Goal: Task Accomplishment & Management: Use online tool/utility

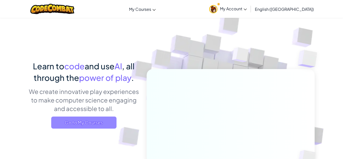
click at [97, 123] on span "Go to My Courses" at bounding box center [83, 123] width 65 height 12
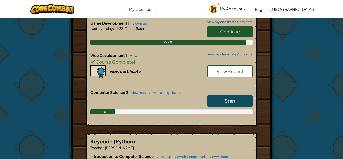
scroll to position [154, 0]
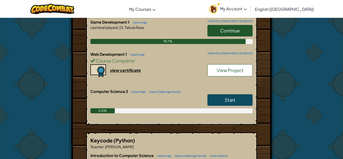
click at [222, 97] on link "Start" at bounding box center [230, 100] width 45 height 12
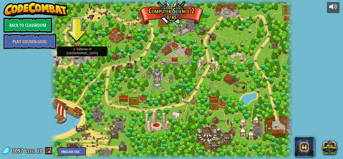
click at [76, 54] on img at bounding box center [77, 48] width 6 height 13
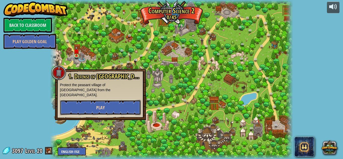
click at [121, 101] on button "Play" at bounding box center [100, 107] width 81 height 15
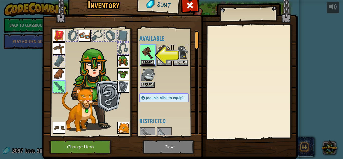
click at [151, 63] on button "Equip" at bounding box center [148, 62] width 14 height 5
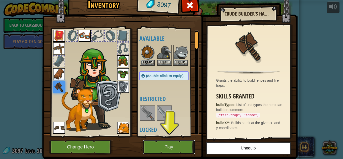
click at [168, 143] on button "Play" at bounding box center [169, 147] width 53 height 14
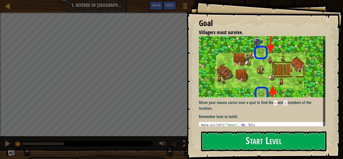
scroll to position [5, 0]
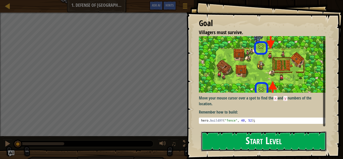
click at [242, 144] on button "Start Level" at bounding box center [263, 141] width 125 height 20
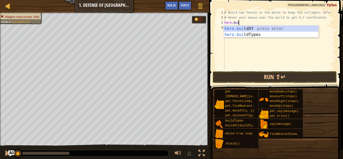
scroll to position [2, 2]
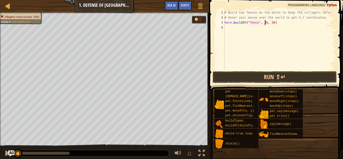
click at [266, 23] on div "# Build two fences on the marks to keep the villagers safe! # Hover your mouse …" at bounding box center [280, 45] width 112 height 70
type textarea "hero.buildXY("fence", 40, 52)"
click at [251, 28] on div "# Build two fences on the marks to keep the villagers safe! # Hover your mouse …" at bounding box center [280, 45] width 112 height 70
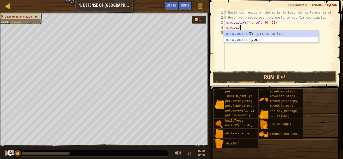
scroll to position [2, 2]
click at [251, 35] on div "[DOMAIN_NAME] XY press enter [DOMAIN_NAME] Types press enter" at bounding box center [271, 43] width 95 height 24
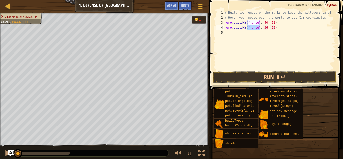
click at [266, 28] on div "# Build two fences on the marks to keep the villagers safe! # Hover your mouse …" at bounding box center [280, 45] width 112 height 70
click at [274, 27] on div "# Build two fences on the marks to keep the villagers safe! # Hover your mouse …" at bounding box center [280, 45] width 112 height 70
type textarea "hero.buildXY("fence", 40, 20)"
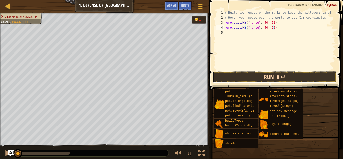
click at [289, 74] on button "Run ⇧↵" at bounding box center [275, 77] width 124 height 12
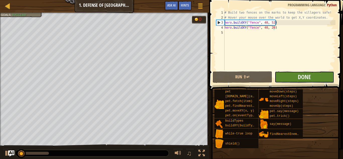
click at [289, 74] on button "Done" at bounding box center [305, 77] width 60 height 12
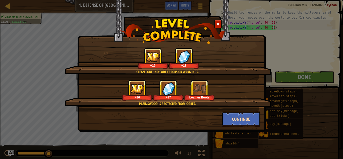
click at [252, 114] on button "Continue" at bounding box center [241, 119] width 39 height 15
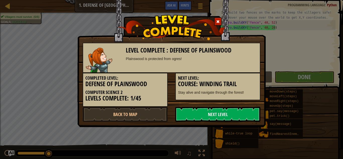
click at [252, 114] on link "Next Level" at bounding box center [217, 114] width 85 height 15
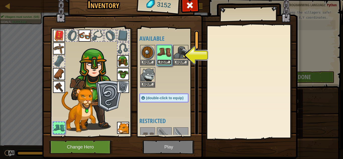
click at [164, 64] on button "Equip" at bounding box center [164, 62] width 14 height 5
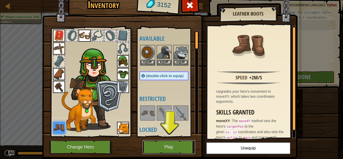
click at [182, 149] on button "Play" at bounding box center [169, 147] width 53 height 14
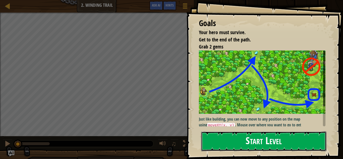
click at [264, 140] on button "Start Level" at bounding box center [263, 141] width 125 height 20
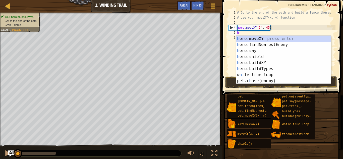
scroll to position [2, 1]
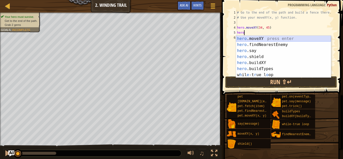
click at [261, 39] on div "hero .moveXY press enter hero .findNearestEnemy press enter hero .say press ent…" at bounding box center [283, 63] width 95 height 54
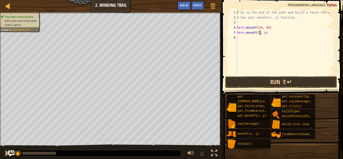
scroll to position [2, 4]
click at [267, 33] on div "# Go to the end of the path and build a fence there. # Use your moveXY(x, y) fu…" at bounding box center [286, 47] width 100 height 75
type textarea "hero.moveXY(36, 60)"
click at [254, 40] on div "# Go to the end of the path and build a fence there. # Use your moveXY(x, y) fu…" at bounding box center [286, 47] width 100 height 75
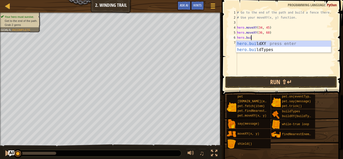
scroll to position [2, 2]
click at [250, 43] on div "hero.[PERSON_NAME] ldXY press enter hero.[PERSON_NAME] ldTypes press enter" at bounding box center [283, 53] width 95 height 24
type textarea "hero.buildXY("fence", 36, 30)"
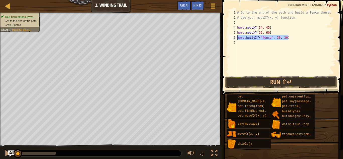
drag, startPoint x: 301, startPoint y: 36, endPoint x: 232, endPoint y: 38, distance: 69.1
click at [232, 38] on div "hero.buildXY("fence", 36, 30) 1 2 3 4 5 6 7 # Go to the end of the path and bui…" at bounding box center [282, 42] width 108 height 65
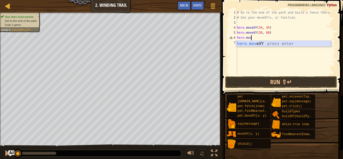
click at [260, 45] on div "hero.mov eXY press enter" at bounding box center [283, 50] width 95 height 18
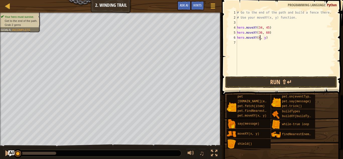
scroll to position [2, 4]
click at [267, 38] on div "# Go to the end of the path and build a fence there. # Use your moveXY(x, y) fu…" at bounding box center [286, 47] width 100 height 75
type textarea "hero.moveXY(44, 29)"
click at [242, 45] on div "# Go to the end of the path and build a fence there. # Use your moveXY(x, y) fu…" at bounding box center [286, 47] width 100 height 75
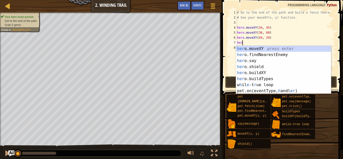
scroll to position [2, 1]
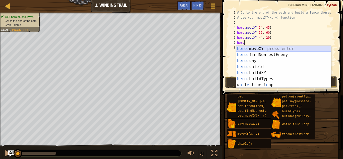
click at [250, 47] on div "hero .moveXY press enter hero .findNearestEnemy press enter hero .say press ent…" at bounding box center [283, 73] width 95 height 54
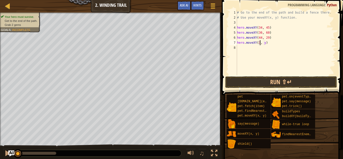
scroll to position [2, 4]
click at [266, 43] on div "# Go to the end of the path and build a fence there. # Use your moveXY(x, y) fu…" at bounding box center [286, 47] width 100 height 75
type textarea "hero.moveXY(37, 13)"
click at [243, 49] on div "# Go to the end of the path and build a fence there. # Use your moveXY(x, y) fu…" at bounding box center [286, 47] width 100 height 75
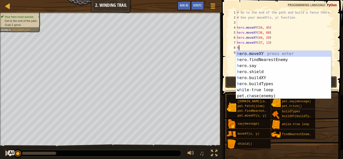
scroll to position [2, 1]
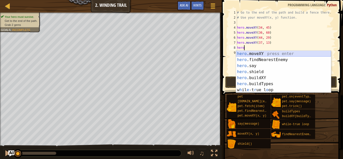
click at [245, 53] on div "hero .moveXY press enter hero .findNearestEnemy press enter hero .say press ent…" at bounding box center [283, 78] width 95 height 54
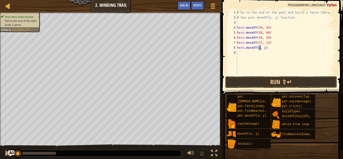
scroll to position [2, 4]
type textarea "hero.moveXY(60, 20)"
click at [239, 56] on div "# Go to the end of the path and build a fence there. # Use your moveXY(x, y) fu…" at bounding box center [286, 47] width 100 height 75
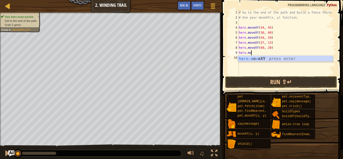
scroll to position [2, 1]
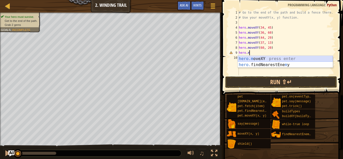
click at [241, 58] on div "hero.m oveXY press enter hero. findNearestEne m y press enter" at bounding box center [285, 68] width 95 height 24
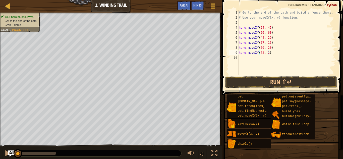
scroll to position [2, 5]
type textarea "hero.moveXY(72, 25)"
click at [273, 82] on button "Run ⇧↵" at bounding box center [281, 82] width 112 height 12
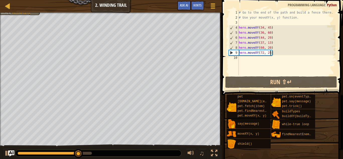
click at [273, 59] on div "# Go to the end of the path and build a fence there. # Use your moveXY(x, y) fu…" at bounding box center [287, 47] width 98 height 75
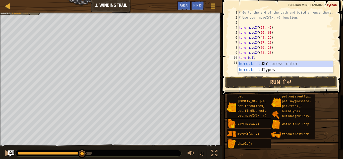
scroll to position [2, 2]
click at [271, 63] on div "hero.buil dXY press enter hero.buil dTypes press enter" at bounding box center [285, 73] width 95 height 24
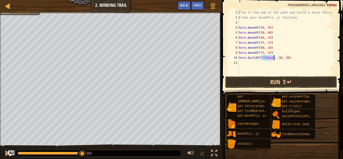
click at [284, 57] on div "# Go to the end of the path and build a fence there. # Use your moveXY(x, y) fu…" at bounding box center [287, 47] width 98 height 75
click at [281, 58] on div "# Go to the end of the path and build a fence there. # Use your moveXY(x, y) fu…" at bounding box center [287, 47] width 98 height 75
click at [288, 58] on div "# Go to the end of the path and build a fence there. # Use your moveXY(x, y) fu…" at bounding box center [287, 47] width 98 height 75
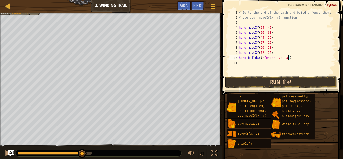
type textarea "hero.buildXY("fence", 72, 31)"
click at [276, 81] on button "Run ⇧↵" at bounding box center [281, 82] width 112 height 12
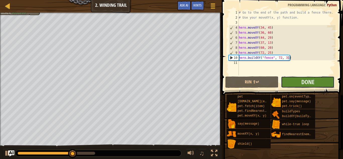
click at [290, 81] on button "Done" at bounding box center [307, 82] width 53 height 12
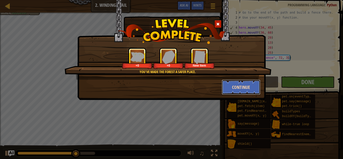
click at [251, 85] on button "Continue" at bounding box center [241, 87] width 39 height 15
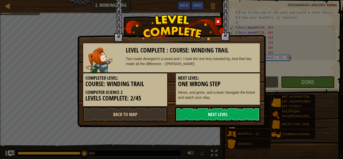
click at [234, 115] on link "Next Level" at bounding box center [217, 114] width 85 height 15
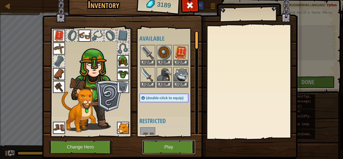
click at [175, 143] on button "Play" at bounding box center [169, 147] width 53 height 14
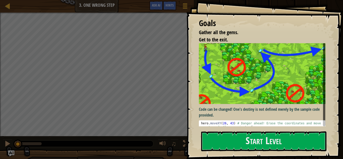
scroll to position [7, 0]
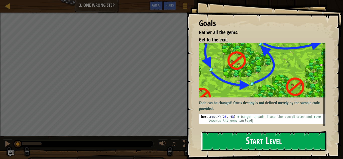
click at [267, 144] on button "Start Level" at bounding box center [263, 141] width 125 height 20
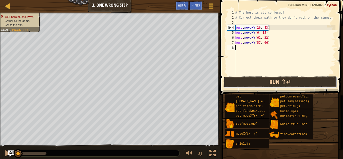
click at [249, 82] on button "Run ⇧↵" at bounding box center [281, 82] width 114 height 12
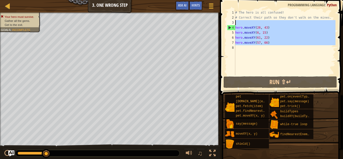
drag, startPoint x: 270, startPoint y: 53, endPoint x: 224, endPoint y: 23, distance: 55.1
click at [224, 23] on div "1 2 3 4 5 6 7 8 # The hero is all confused! # Correct their path so they don't …" at bounding box center [281, 58] width 125 height 110
type textarea "hero.moveXY(26, 43)"
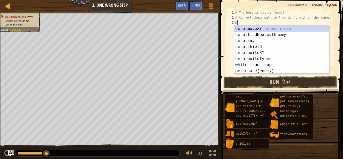
scroll to position [2, 1]
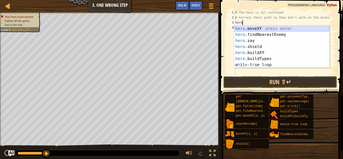
click at [283, 29] on div "hero .moveXY press enter hero .findNearestEnemy press enter hero .say press ent…" at bounding box center [281, 53] width 95 height 54
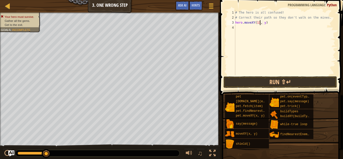
scroll to position [2, 4]
type textarea "hero.moveXY(11, 36)"
click at [251, 25] on div "# The hero is all confused! # Correct their path so they don't walk on the mine…" at bounding box center [284, 47] width 101 height 75
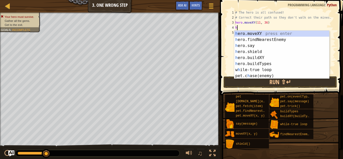
scroll to position [2, 1]
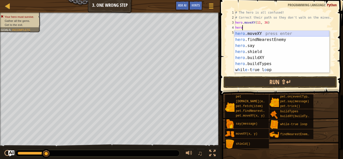
click at [253, 33] on div "hero .moveXY press enter hero .findNearestEnemy press enter hero .say press ent…" at bounding box center [281, 58] width 95 height 54
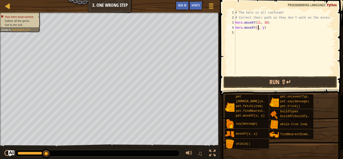
scroll to position [2, 4]
type textarea "hero.moveXY(35, 25)"
click at [251, 32] on div "# The hero is all confused! # Correct their path so they don't walk on the mine…" at bounding box center [284, 47] width 101 height 75
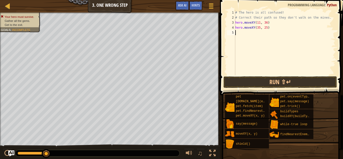
type textarea "`"
type textarea "hero.moveXY(35, 25)"
click at [243, 35] on div "# The hero is all confused! # Correct their path so they don't walk on the mine…" at bounding box center [284, 47] width 101 height 75
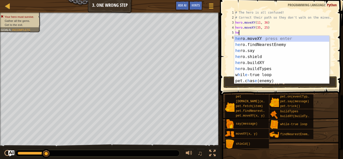
scroll to position [2, 1]
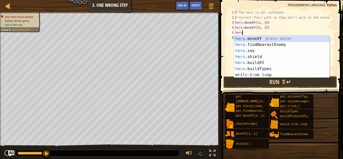
click at [245, 38] on div "hero .moveXY press enter hero .findNearestEnemy press enter hero .say press ent…" at bounding box center [281, 63] width 95 height 54
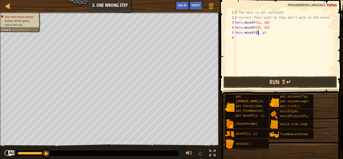
scroll to position [2, 4]
type textarea "hero.moveXY(40, 57)"
click at [244, 39] on div "# The hero is all confused! # Correct their path so they don't walk on the mine…" at bounding box center [284, 47] width 101 height 75
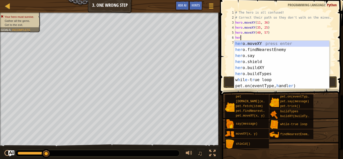
scroll to position [2, 1]
click at [242, 45] on div "her o.moveXY press enter her o.findNearestEnemy press enter her o.say press ent…" at bounding box center [281, 71] width 95 height 60
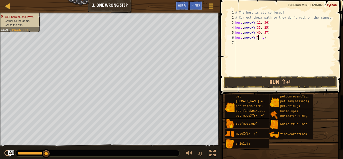
scroll to position [2, 4]
click at [265, 39] on div "# The hero is all confused! # Correct their path so they don't walk on the mine…" at bounding box center [284, 47] width 101 height 75
type textarea "hero.moveXY(77, 58)"
click at [251, 85] on button "Run ⇧↵" at bounding box center [281, 82] width 114 height 12
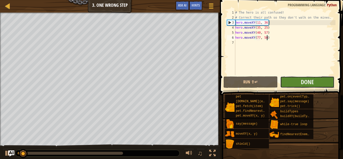
click at [316, 83] on button "Done" at bounding box center [307, 82] width 54 height 12
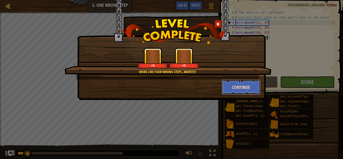
click at [238, 86] on button "Continue" at bounding box center [241, 87] width 39 height 15
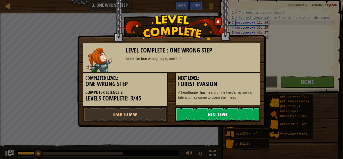
click at [233, 116] on link "Next Level" at bounding box center [217, 114] width 85 height 15
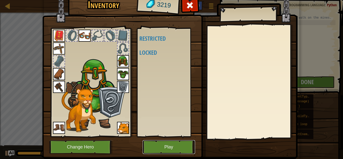
click at [174, 151] on button "Play" at bounding box center [169, 147] width 53 height 14
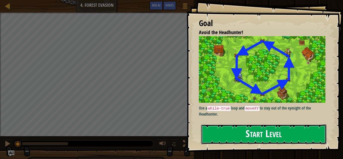
click at [239, 133] on button "Start Level" at bounding box center [263, 134] width 125 height 20
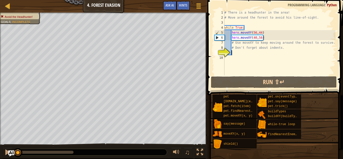
click at [267, 38] on div "# There is a headhunter in the area! # Move around the forest to avoid his line…" at bounding box center [280, 47] width 112 height 75
type textarea "hero.moveXY(40,56)"
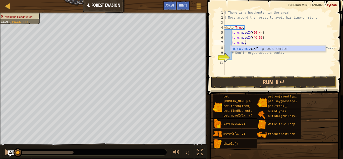
scroll to position [2, 3]
click at [245, 50] on div "hero.move XY press enter" at bounding box center [278, 55] width 95 height 18
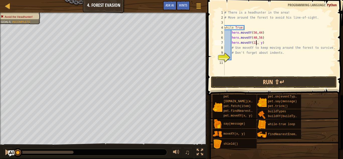
scroll to position [2, 5]
click at [263, 42] on div "# There is a headhunter in the area! # Move around the forest to avoid his line…" at bounding box center [280, 47] width 112 height 75
click at [261, 44] on div "# There is a headhunter in the area! # Move around the forest to avoid his line…" at bounding box center [280, 47] width 112 height 75
type textarea "hero.moveXY(22, 44)"
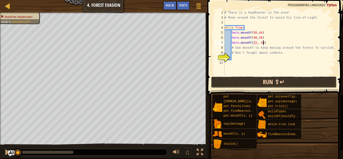
click at [288, 84] on button "Run ⇧↵" at bounding box center [274, 82] width 126 height 12
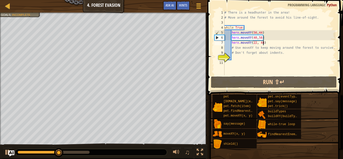
click at [277, 41] on div "# There is a headhunter in the area! # Move around the forest to avoid his line…" at bounding box center [280, 47] width 112 height 75
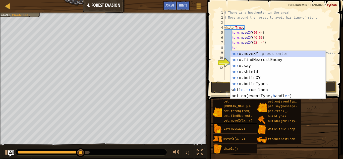
scroll to position [2, 2]
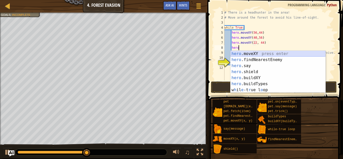
click at [248, 54] on div "hero .moveXY press enter hero .findNearestEnemy press enter hero .say press ent…" at bounding box center [278, 78] width 95 height 54
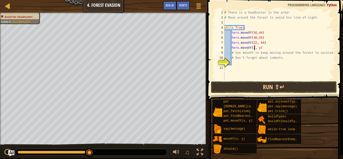
scroll to position [2, 5]
click at [262, 47] on div "# There is a headhunter in the area! # Move around the forest to avoid his line…" at bounding box center [280, 50] width 112 height 80
type textarea "hero.moveXY(24, 24)"
click at [267, 48] on div "# There is a headhunter in the area! # Move around the forest to avoid his line…" at bounding box center [280, 50] width 112 height 80
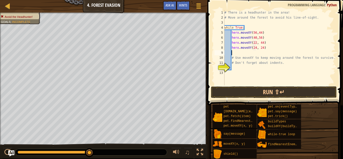
scroll to position [2, 2]
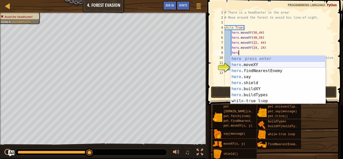
click at [253, 64] on div "hero press enter hero .moveXY press enter hero .findNearestEnemy press enter he…" at bounding box center [278, 86] width 95 height 60
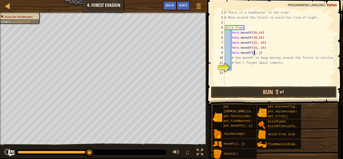
scroll to position [2, 5]
click at [263, 55] on div "# There is a headhunter in the area! # Move around the forest to avoid his line…" at bounding box center [280, 52] width 112 height 85
click at [262, 54] on div "# There is a headhunter in the area! # Move around the forest to avoid his line…" at bounding box center [280, 52] width 112 height 85
type textarea "hero.moveXY(40, 12)"
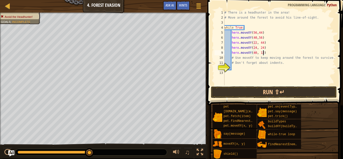
click at [267, 53] on div "# There is a headhunter in the area! # Move around the forest to avoid his line…" at bounding box center [280, 52] width 112 height 85
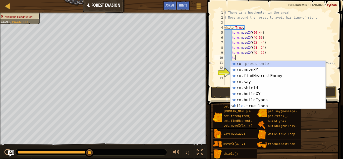
scroll to position [2, 2]
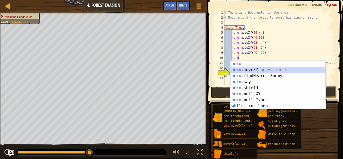
click at [255, 68] on div "hero press enter hero .moveXY press enter hero .findNearestEnemy press enter he…" at bounding box center [278, 91] width 95 height 60
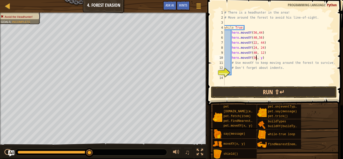
scroll to position [2, 5]
click at [262, 58] on div "# There is a headhunter in the area! # Move around the forest to avoid his line…" at bounding box center [280, 52] width 112 height 85
type textarea "hero.moveXY(56, 24)"
click at [233, 90] on button "Run ⇧↵" at bounding box center [274, 92] width 126 height 12
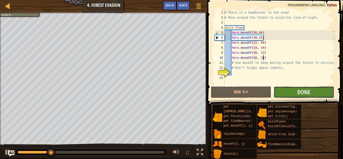
click at [284, 93] on button "Done" at bounding box center [304, 92] width 60 height 12
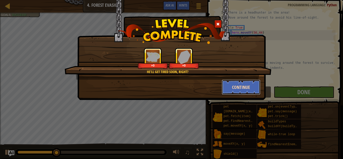
click at [236, 88] on button "Continue" at bounding box center [241, 87] width 39 height 15
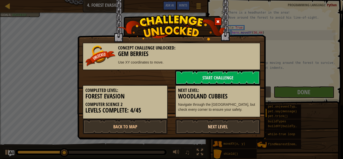
click at [221, 126] on link "Next Level" at bounding box center [217, 126] width 85 height 15
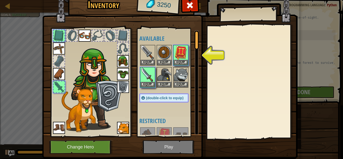
click at [164, 146] on img at bounding box center [170, 68] width 256 height 182
click at [187, 61] on button "Equip" at bounding box center [181, 62] width 14 height 5
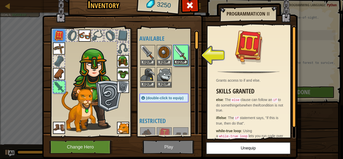
click at [186, 62] on button "Equip" at bounding box center [181, 62] width 14 height 5
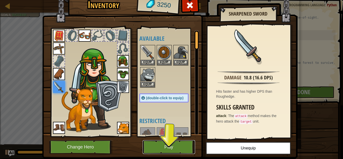
click at [177, 143] on button "Play" at bounding box center [169, 147] width 53 height 14
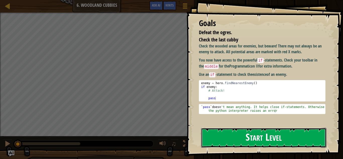
click at [246, 144] on button "Start Level" at bounding box center [263, 138] width 125 height 20
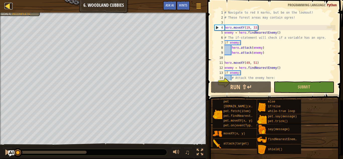
click at [6, 4] on div at bounding box center [8, 6] width 6 height 6
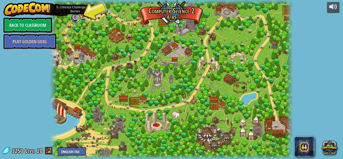
click at [77, 18] on link at bounding box center [76, 18] width 10 height 10
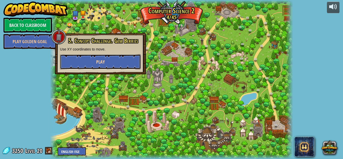
click at [102, 59] on span "Play" at bounding box center [100, 62] width 9 height 6
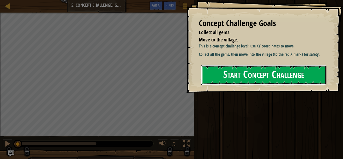
click at [230, 81] on button "Start Concept Challenge" at bounding box center [263, 75] width 125 height 20
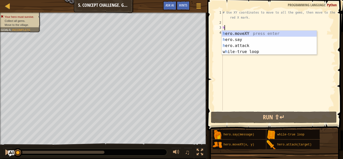
scroll to position [2, 1]
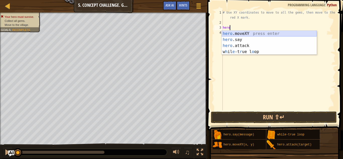
click at [243, 33] on div "hero .moveXY press enter hero .say press enter hero .attack press enter w h il …" at bounding box center [269, 49] width 95 height 36
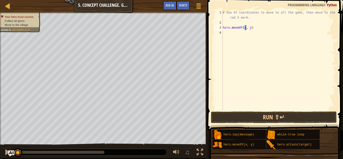
scroll to position [2, 3]
type textarea "hero.moveXY(8, 48)"
click at [228, 31] on div "# Use XY coordinates to move to all the gems, then move to the red X mark. hero…" at bounding box center [279, 68] width 114 height 116
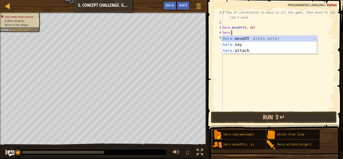
scroll to position [2, 2]
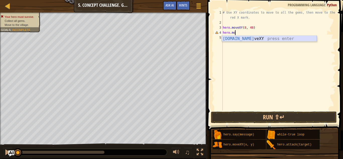
click at [227, 38] on div "[DOMAIN_NAME] veXY press enter" at bounding box center [269, 45] width 95 height 18
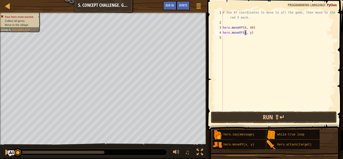
scroll to position [2, 3]
type textarea "hero.moveXY(8, 13)"
click at [237, 40] on div "# Use XY coordinates to move to all the gems, then move to the red X mark. hero…" at bounding box center [279, 68] width 114 height 116
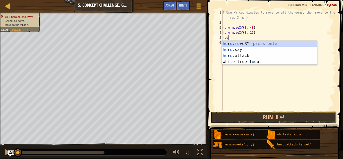
scroll to position [2, 0]
click at [239, 42] on div "he ro.moveXY press enter he ro.say press enter he ro.attack press enter w h il …" at bounding box center [269, 59] width 95 height 36
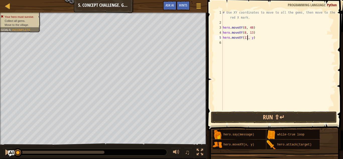
scroll to position [2, 4]
click at [253, 38] on div "# Use XY coordinates to move to all the gems, then move to the red X mark. hero…" at bounding box center [279, 68] width 114 height 116
type textarea "hero.moveXY(17, 31)"
click at [243, 44] on div "# Use XY coordinates to move to all the gems, then move to the red X mark. hero…" at bounding box center [279, 68] width 114 height 116
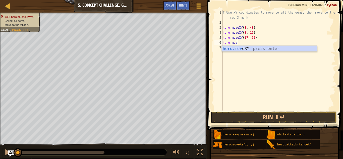
scroll to position [2, 2]
click at [242, 50] on div "hero.move XY press enter" at bounding box center [269, 55] width 95 height 18
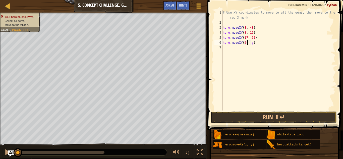
scroll to position [2, 4]
click at [253, 43] on div "# Use XY coordinates to move to all the gems, then move to the red X mark. hero…" at bounding box center [279, 68] width 114 height 116
click at [224, 114] on button "Run ⇧↵" at bounding box center [274, 118] width 126 height 12
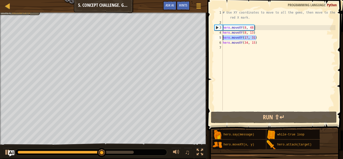
drag, startPoint x: 261, startPoint y: 37, endPoint x: 220, endPoint y: 38, distance: 40.5
click at [220, 38] on div "hero.moveXY(34, 15) 1 2 3 4 5 6 7 # Use XY coordinates to move to all the gems,…" at bounding box center [275, 60] width 122 height 101
type textarea "hero.moveXY(17, 31)"
click at [229, 47] on div "# Use XY coordinates to move to all the gems, then move to the red X mark. hero…" at bounding box center [279, 68] width 114 height 116
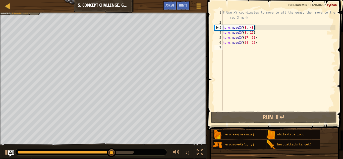
paste textarea "hero.moveXY(17, 31)"
type textarea "hero.moveXY(17, 31)"
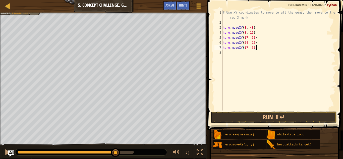
click at [229, 54] on div "# Use XY coordinates to move to all the gems, then move to the red X mark. hero…" at bounding box center [279, 68] width 114 height 116
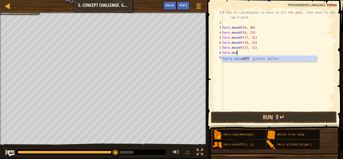
scroll to position [2, 2]
click at [235, 58] on div "hero.move XY press enter" at bounding box center [269, 65] width 95 height 18
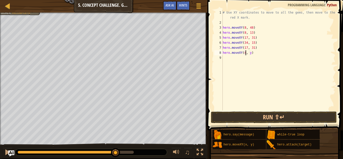
scroll to position [2, 4]
type textarea "hero.moveXY(40, 56)"
click at [241, 59] on div "# Use XY coordinates to move to all the gems, then move to the red X mark. hero…" at bounding box center [279, 68] width 114 height 116
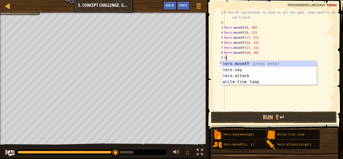
scroll to position [2, 1]
click at [243, 63] on div "hero .moveXY press enter hero .say press enter hero .attack press enter w h il …" at bounding box center [271, 79] width 95 height 36
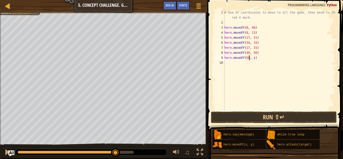
scroll to position [2, 4]
type textarea "hero.moveXY(50, 34)"
click at [239, 62] on div "# Use XY coordinates to move to all the gems, then move to the red X mark. hero…" at bounding box center [280, 68] width 112 height 116
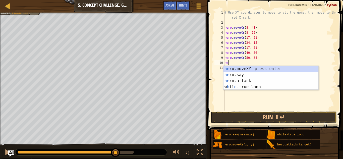
scroll to position [2, 1]
click at [243, 69] on div "hero .moveXY press enter hero .say press enter hero .attack press enter w h il …" at bounding box center [271, 84] width 95 height 36
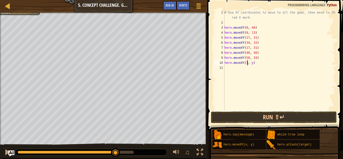
scroll to position [2, 4]
click at [255, 63] on div "# Use XY coordinates to move to all the gems, then move to the red X mark. hero…" at bounding box center [280, 68] width 112 height 116
type textarea "hero.moveXY(74, 34)"
click at [268, 113] on button "Run ⇧↵" at bounding box center [274, 118] width 126 height 12
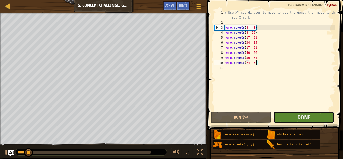
click at [284, 116] on button "Done" at bounding box center [304, 118] width 60 height 12
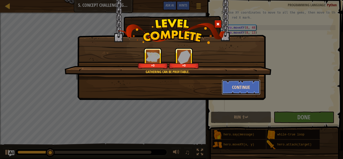
click at [231, 87] on button "Continue" at bounding box center [241, 87] width 39 height 15
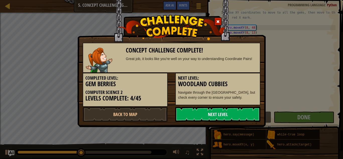
click at [236, 114] on link "Next Level" at bounding box center [217, 114] width 85 height 15
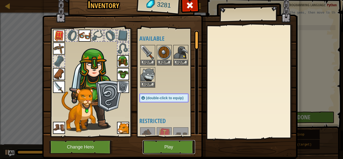
click at [168, 149] on button "Play" at bounding box center [169, 147] width 53 height 14
